Goal: Task Accomplishment & Management: Use online tool/utility

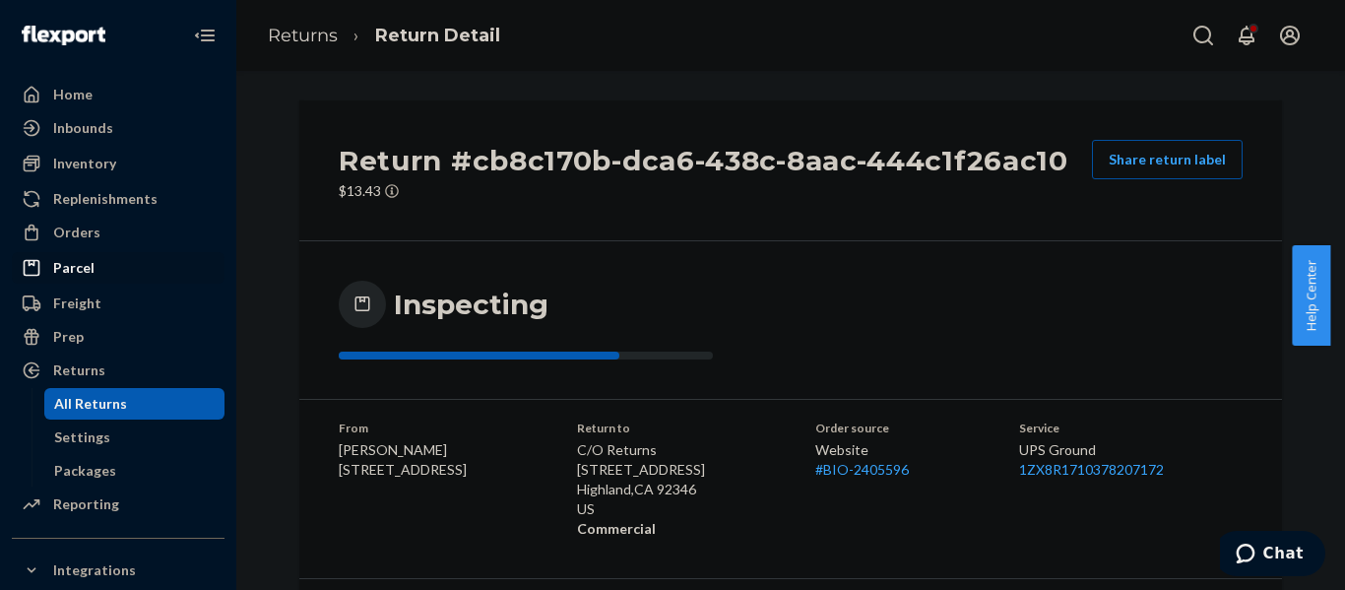
scroll to position [372, 0]
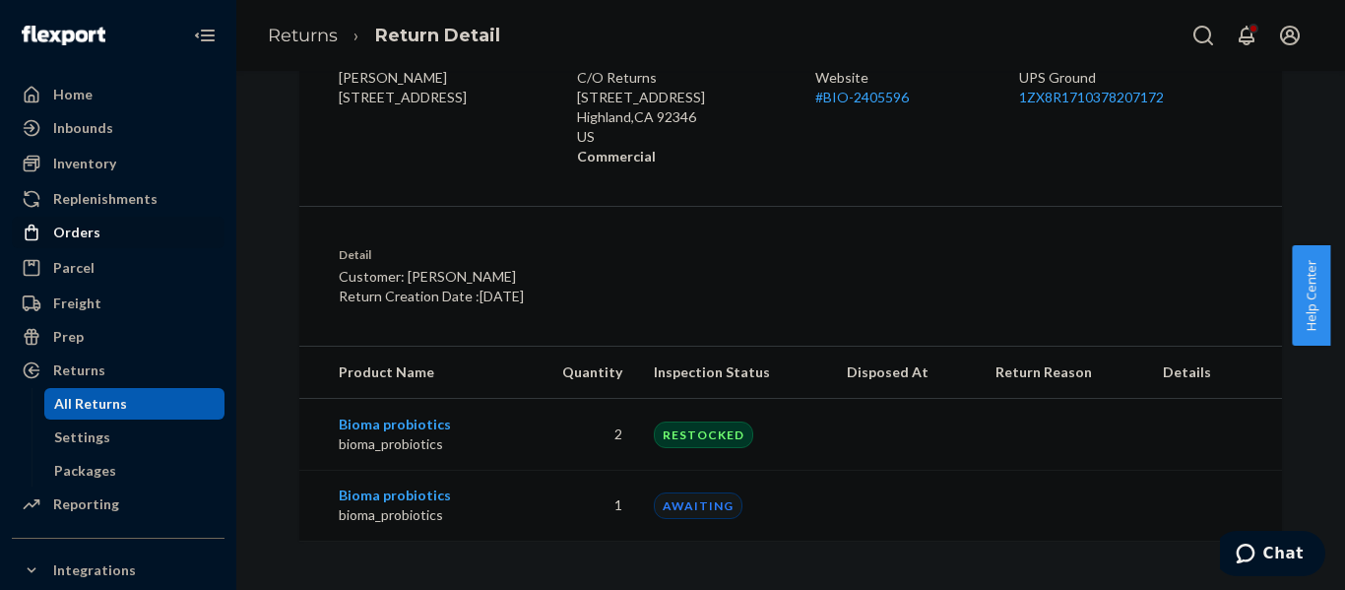
click at [98, 232] on div "Orders" at bounding box center [118, 233] width 209 height 28
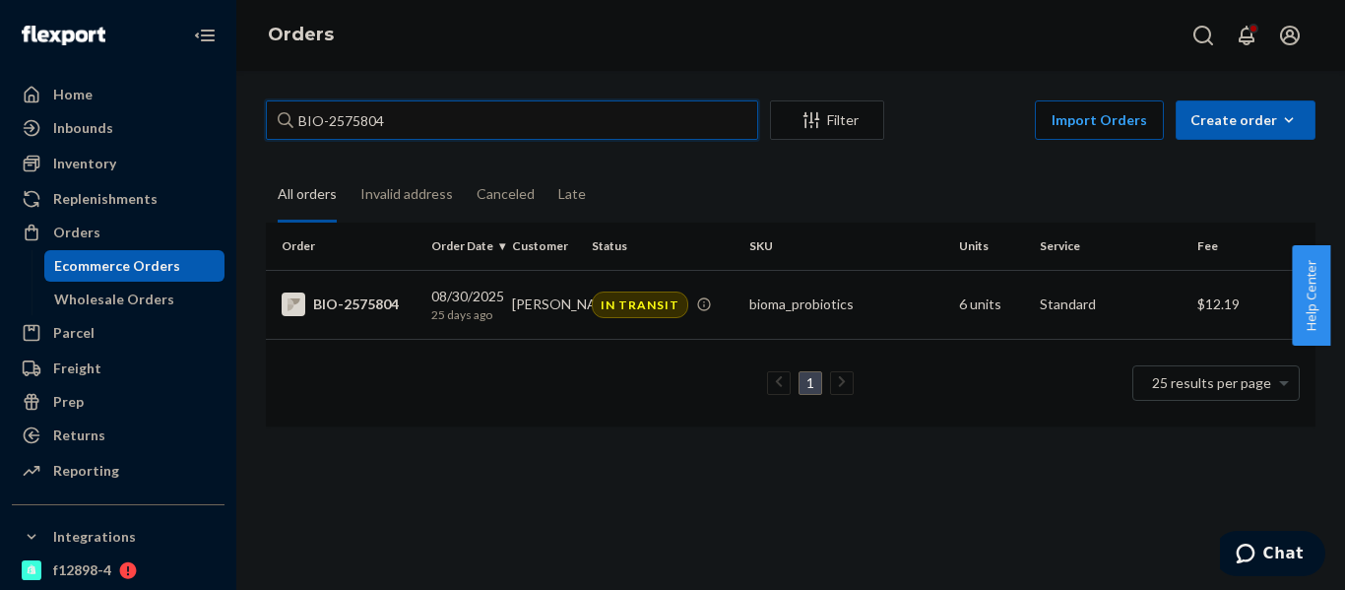
click at [347, 121] on input "BIO-2575804" at bounding box center [512, 119] width 492 height 39
paste input "765230"
type input "BIO-2765230"
click at [555, 335] on td "[PERSON_NAME]" at bounding box center [544, 304] width 81 height 69
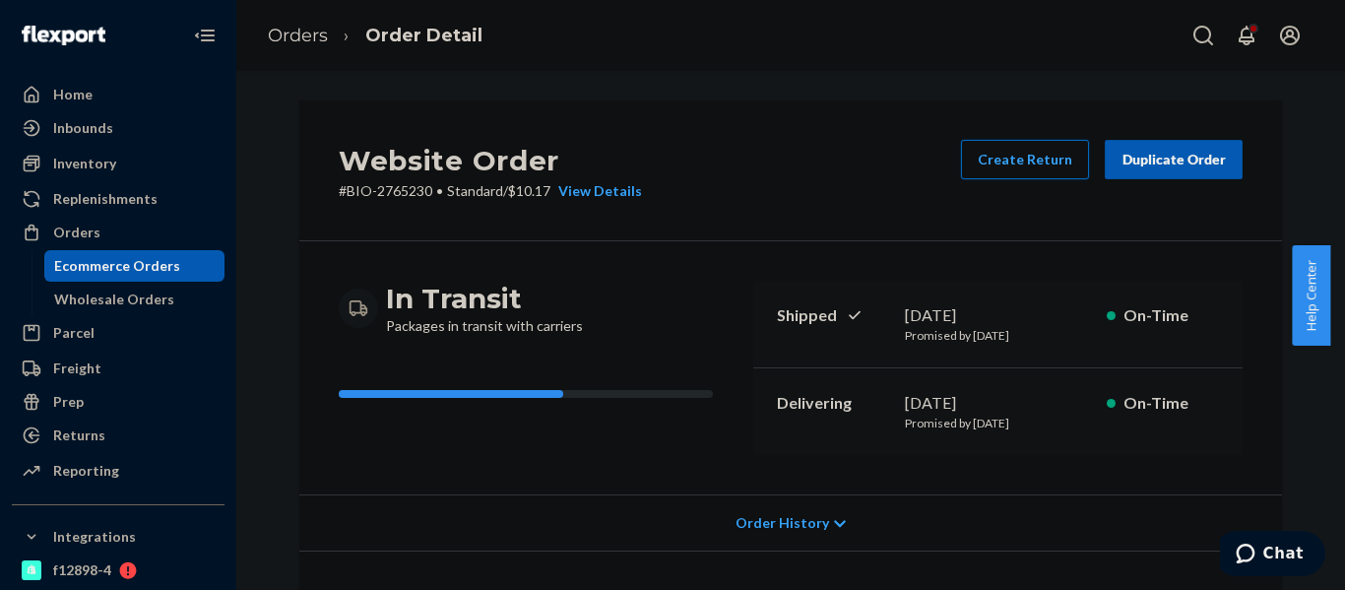
click at [1076, 163] on button "Create Return" at bounding box center [1025, 159] width 128 height 39
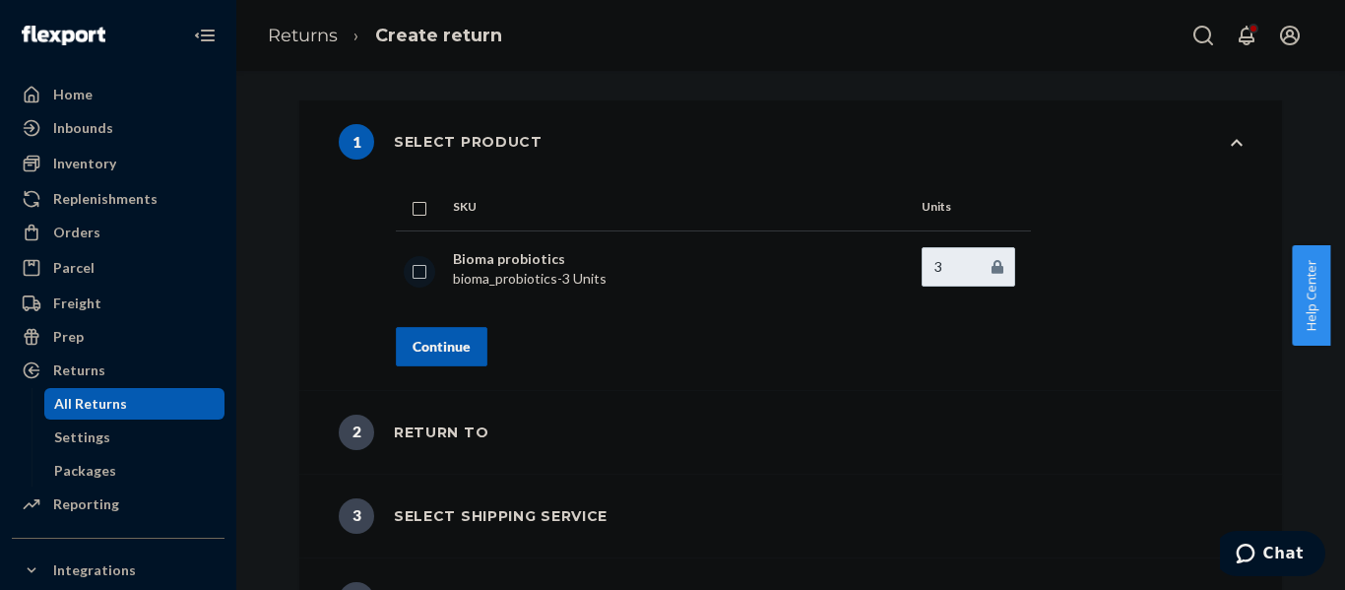
click at [415, 271] on input "checkbox" at bounding box center [420, 269] width 16 height 21
checkbox input "true"
click at [440, 346] on div "Continue" at bounding box center [442, 347] width 58 height 20
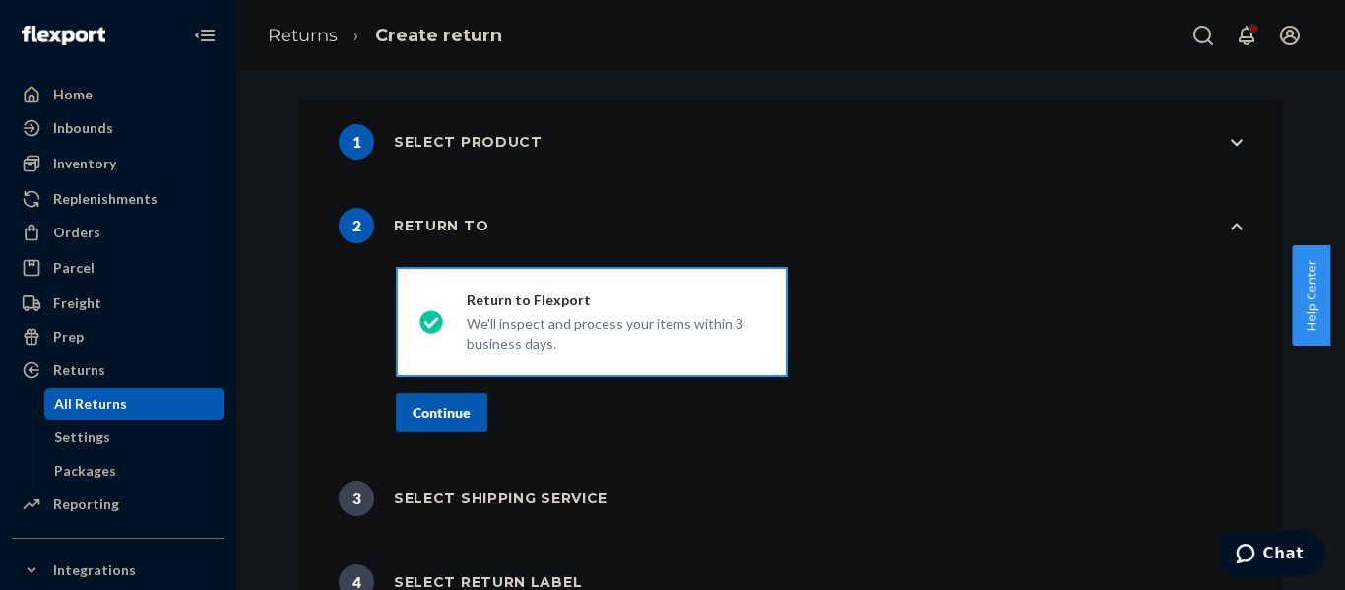
click at [464, 419] on button "Continue" at bounding box center [442, 412] width 92 height 39
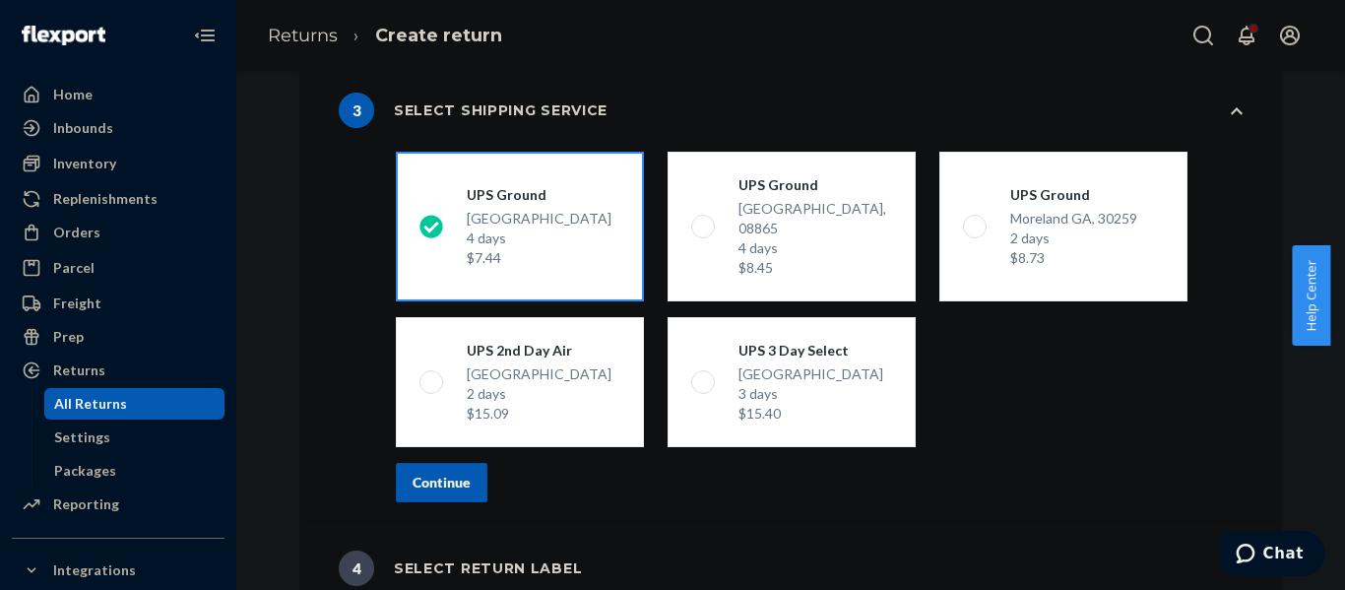
click at [432, 473] on div "Continue" at bounding box center [442, 483] width 58 height 20
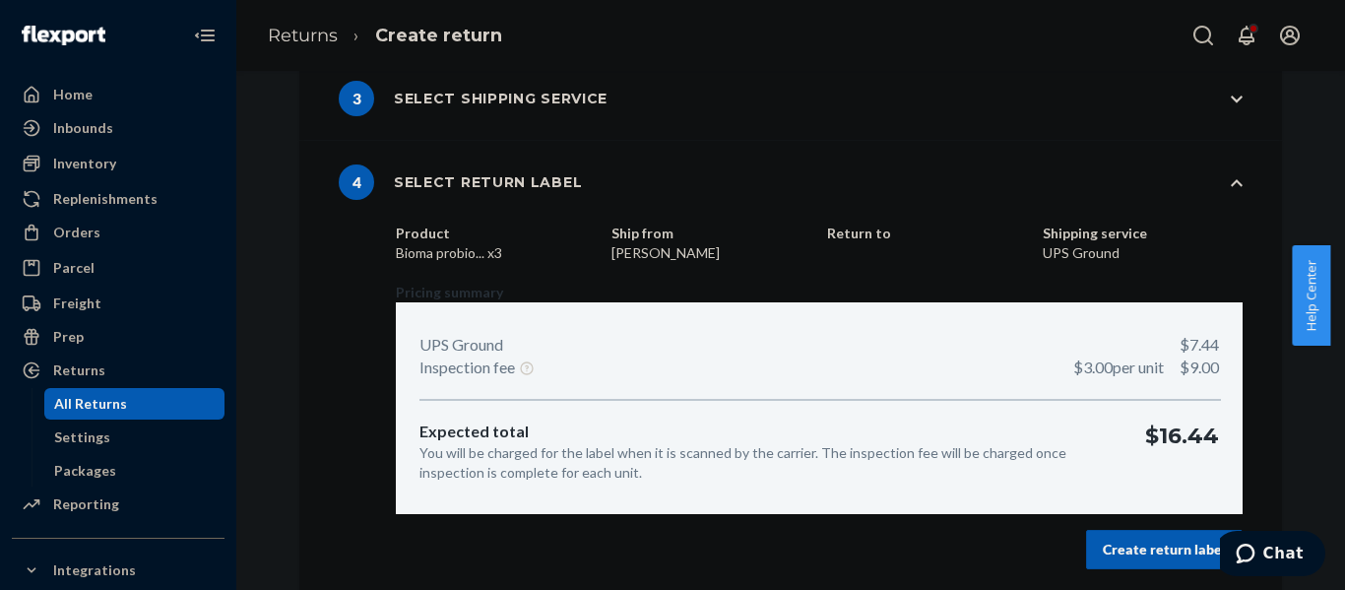
scroll to position [214, 0]
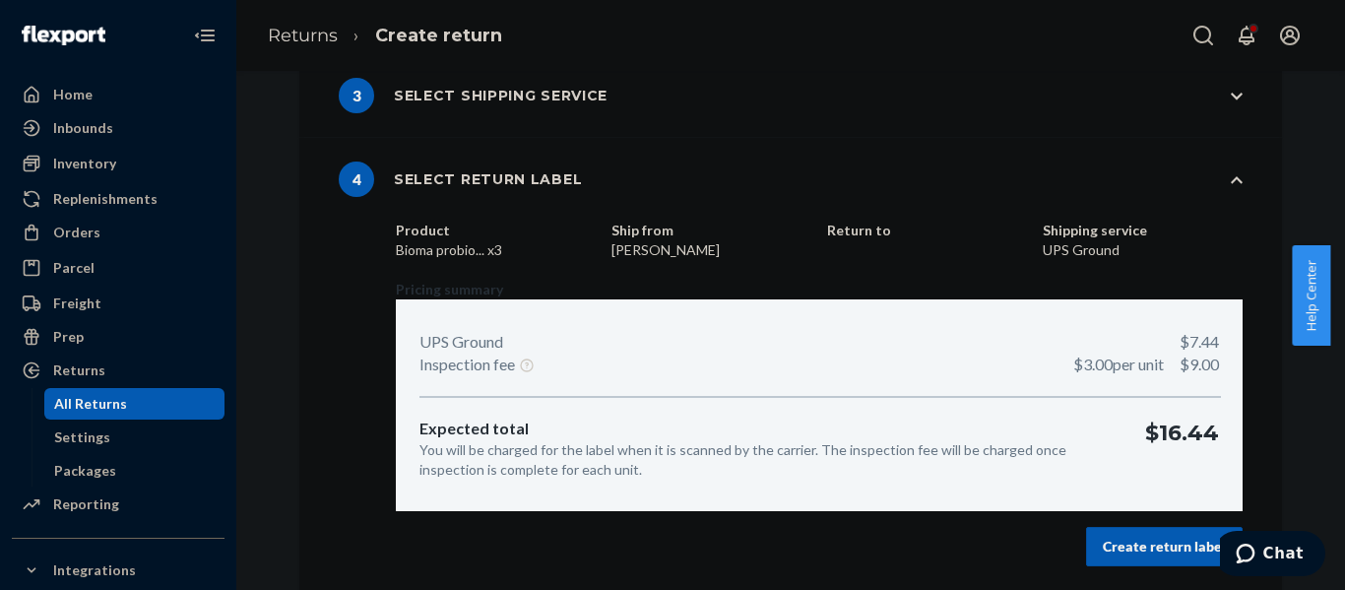
click at [1105, 545] on div "Create return label" at bounding box center [1164, 547] width 123 height 20
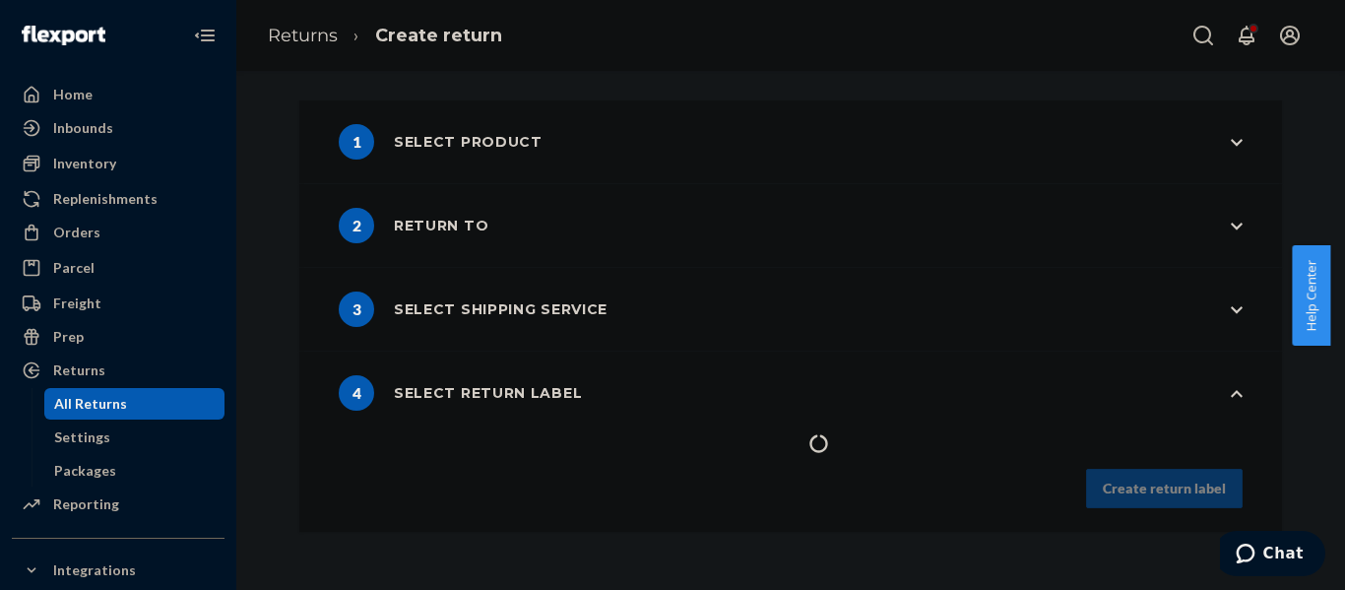
scroll to position [0, 0]
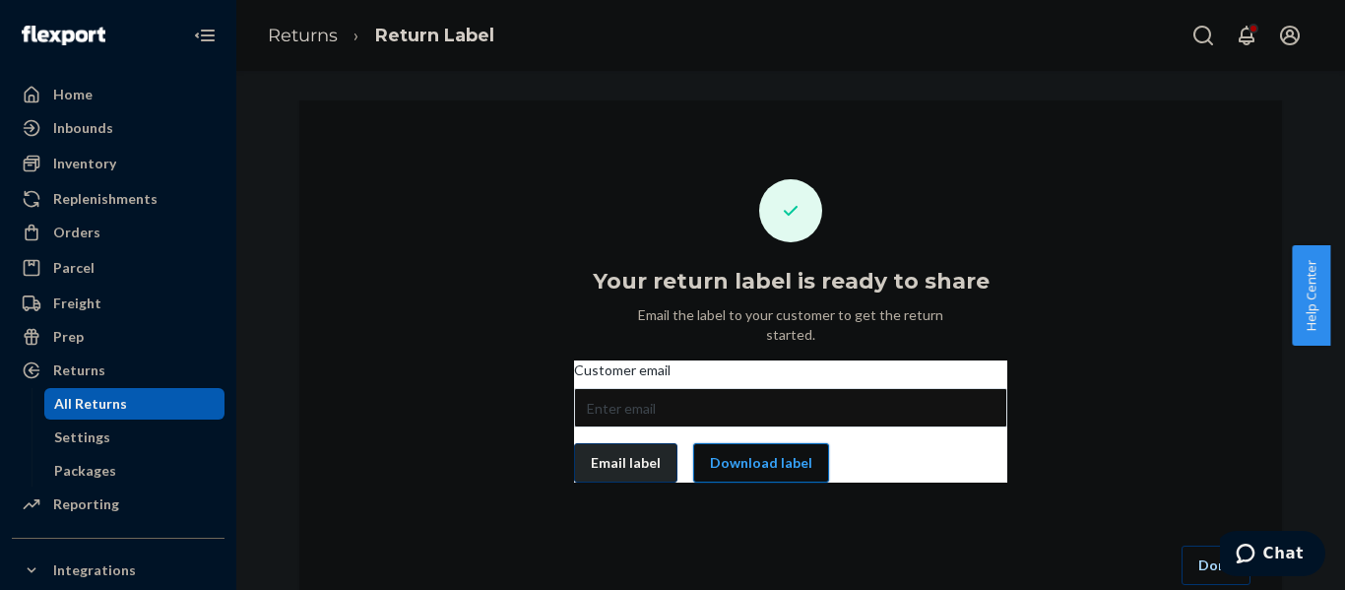
click at [750, 443] on button "Download label" at bounding box center [761, 462] width 136 height 39
